Goal: Task Accomplishment & Management: Use online tool/utility

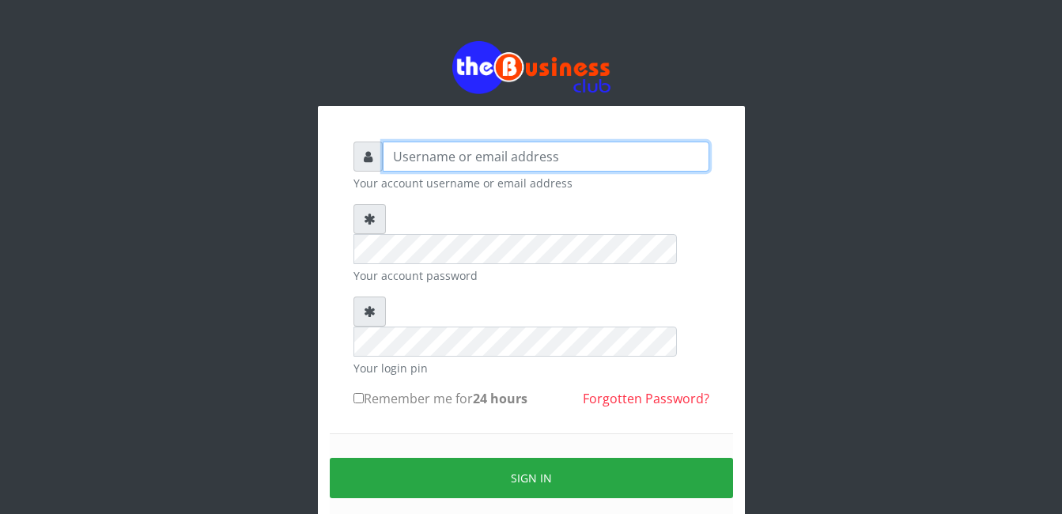
type input "adejimifunmilola829@gmail.com"
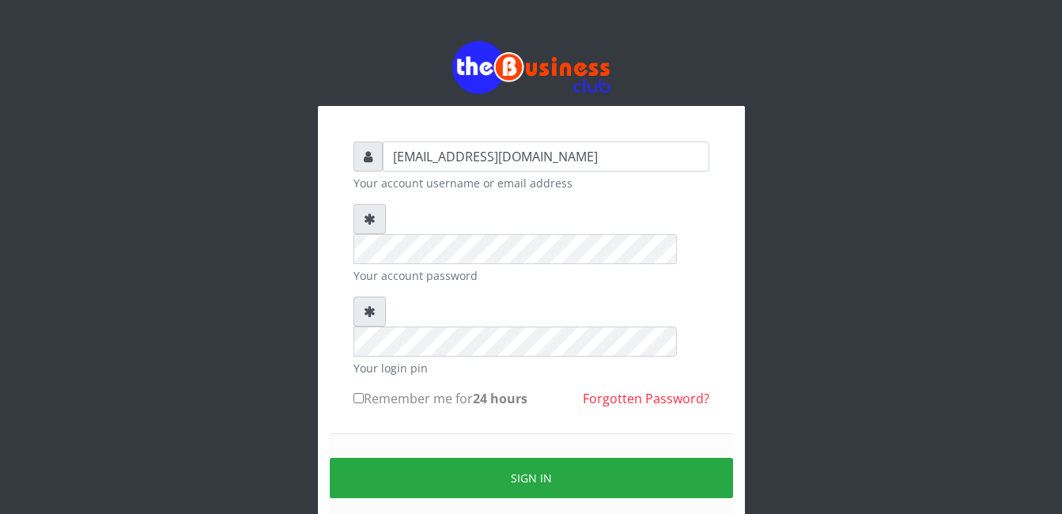
click at [354, 393] on input "Remember me for 24 hours" at bounding box center [359, 398] width 10 height 10
checkbox input "true"
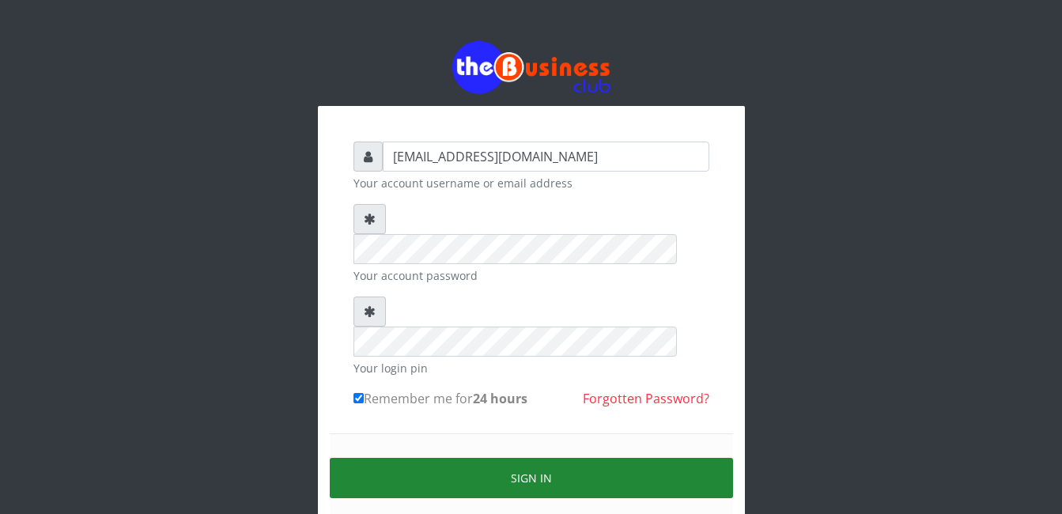
click at [529, 458] on button "Sign in" at bounding box center [531, 478] width 403 height 40
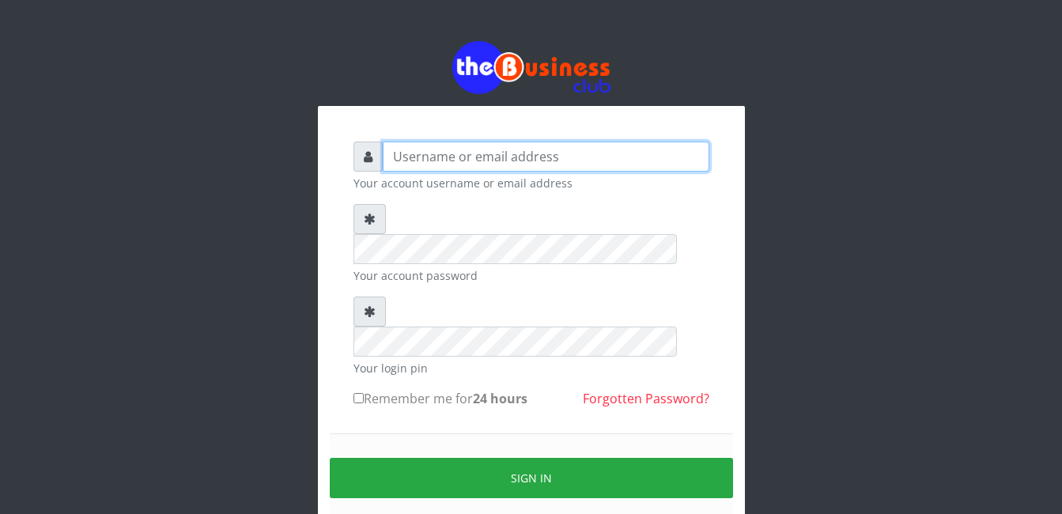
type input "adejimifunmilola829@gmail.com"
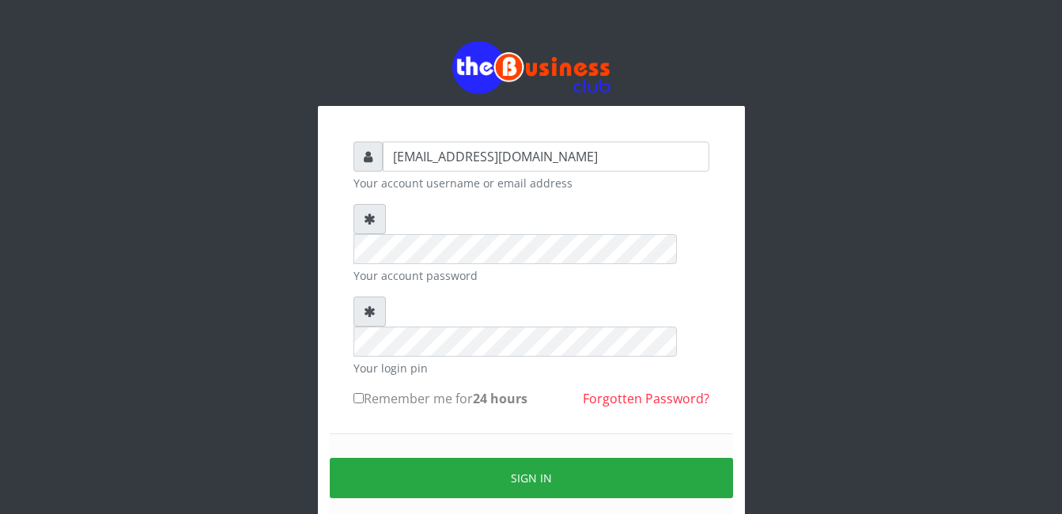
click at [359, 393] on input "Remember me for 24 hours" at bounding box center [359, 398] width 10 height 10
checkbox input "true"
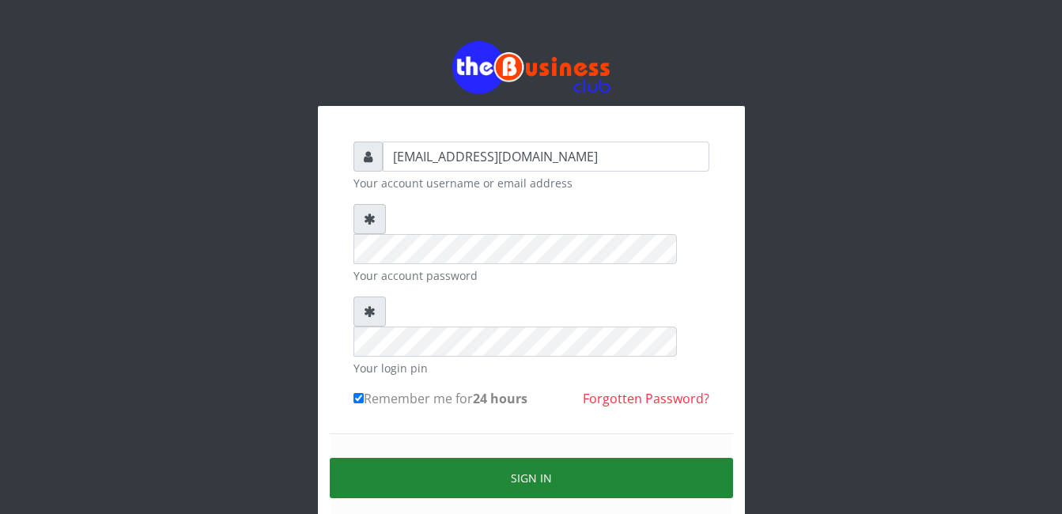
click at [509, 458] on button "Sign in" at bounding box center [531, 478] width 403 height 40
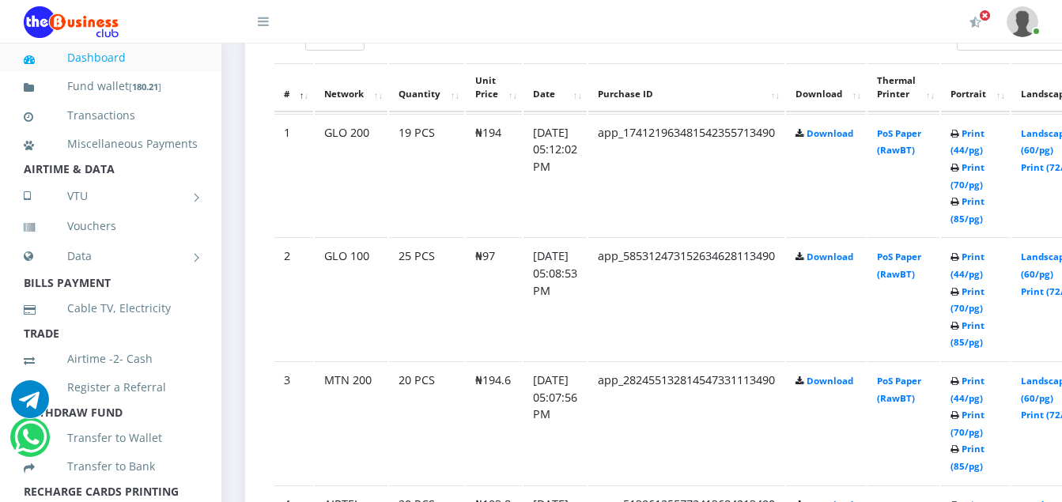
scroll to position [918, 0]
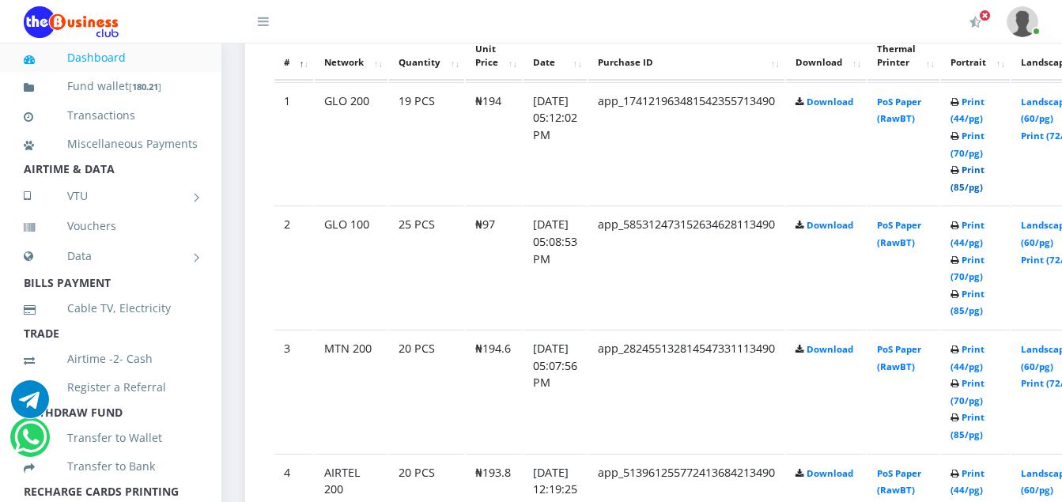
click at [985, 191] on link "Print (85/pg)" at bounding box center [968, 178] width 34 height 29
click at [985, 183] on td "Print (44/pg) Print (70/pg) Print (85/pg)" at bounding box center [975, 143] width 69 height 123
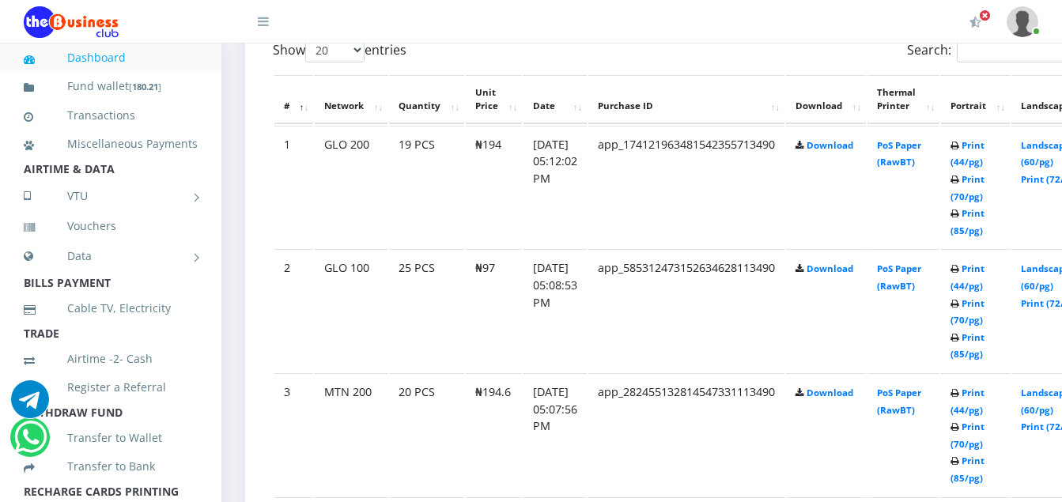
scroll to position [886, 0]
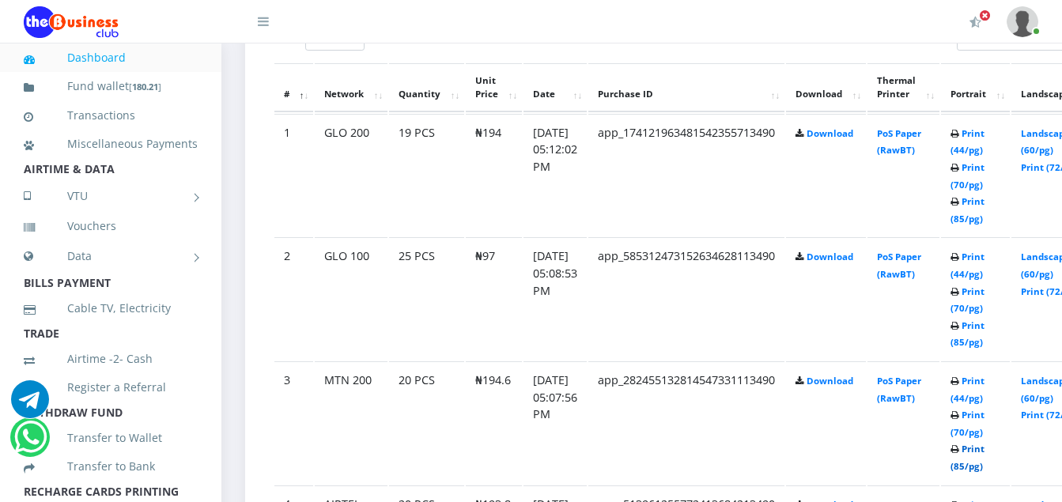
click at [985, 447] on link "Print (85/pg)" at bounding box center [968, 457] width 34 height 29
click at [985, 325] on link "Print (85/pg)" at bounding box center [968, 334] width 34 height 29
